Goal: Information Seeking & Learning: Compare options

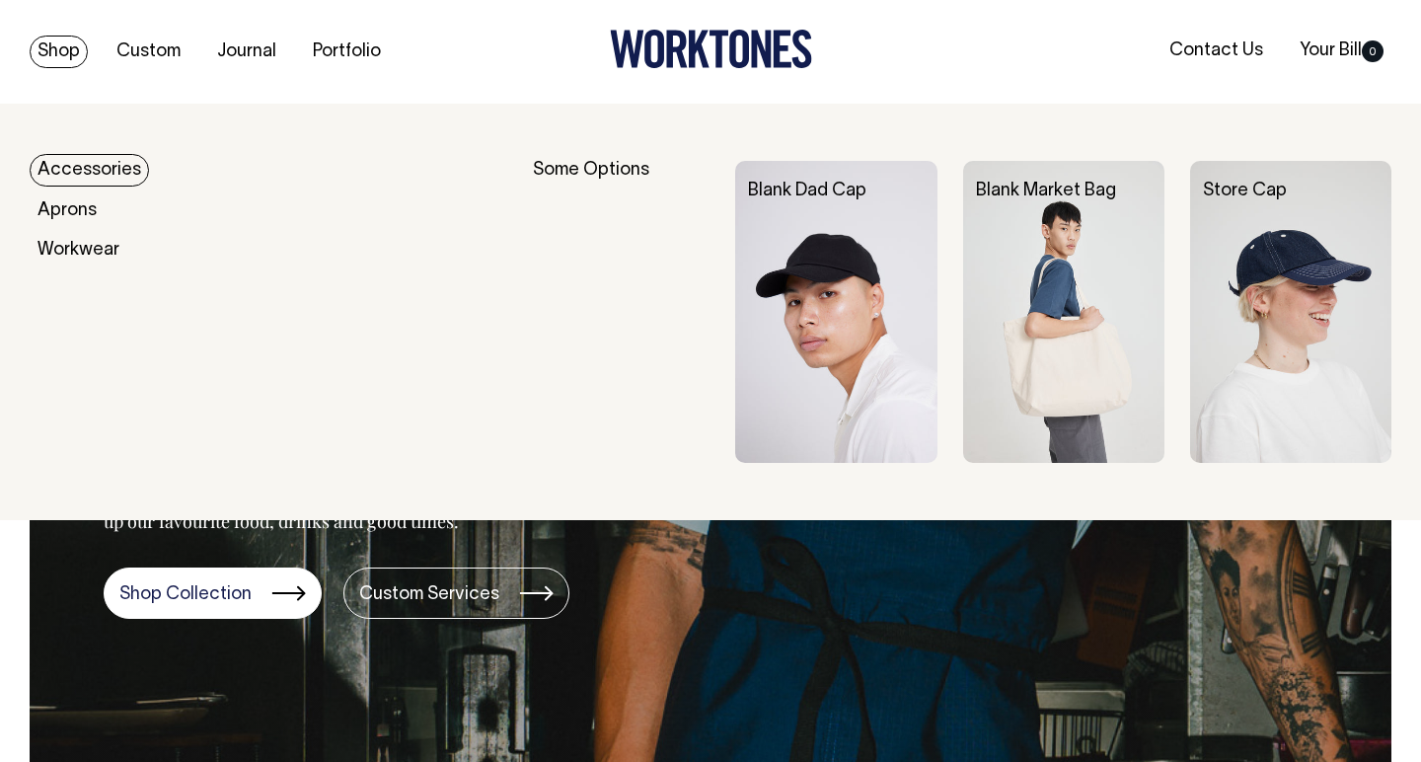
click at [62, 165] on link "Accessories" at bounding box center [89, 170] width 119 height 33
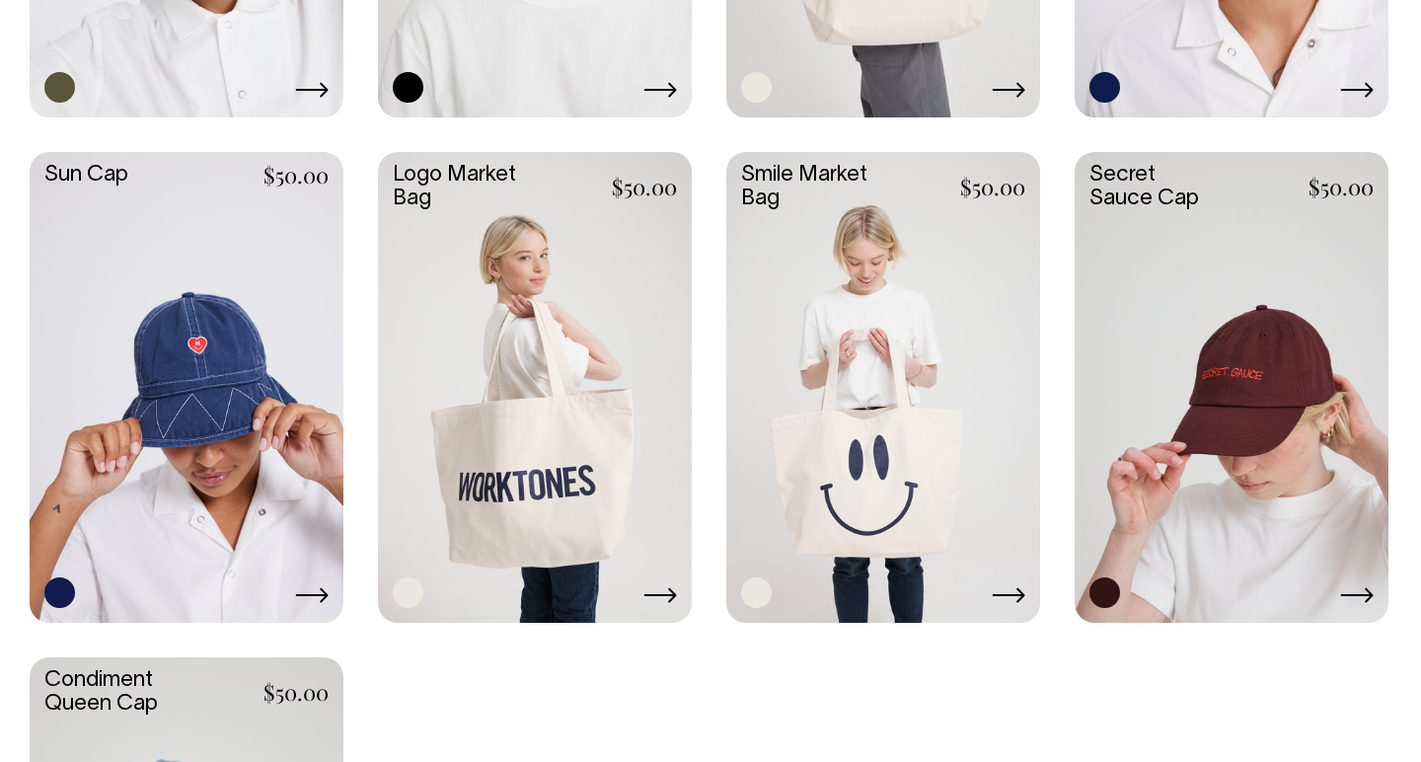
scroll to position [1460, 0]
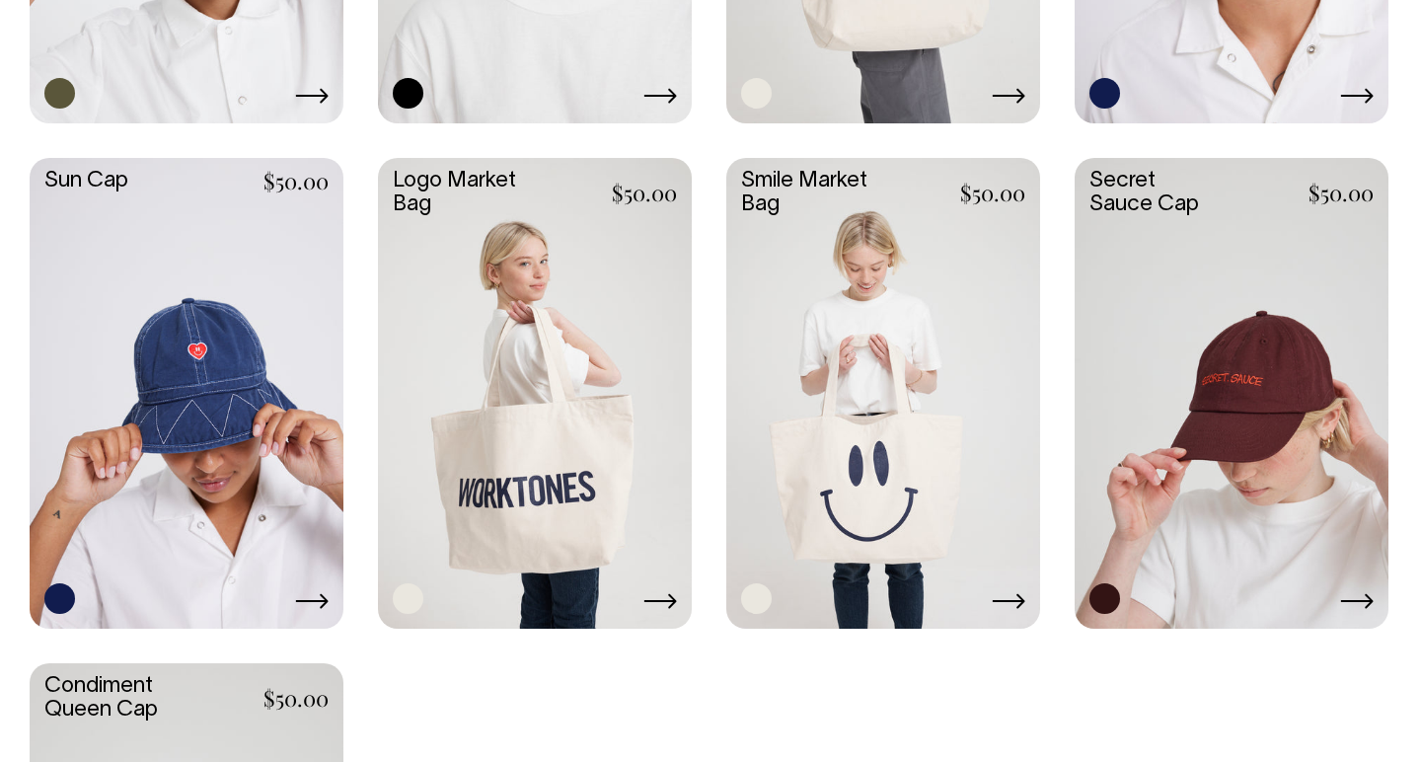
click at [1286, 319] on link at bounding box center [1232, 391] width 314 height 467
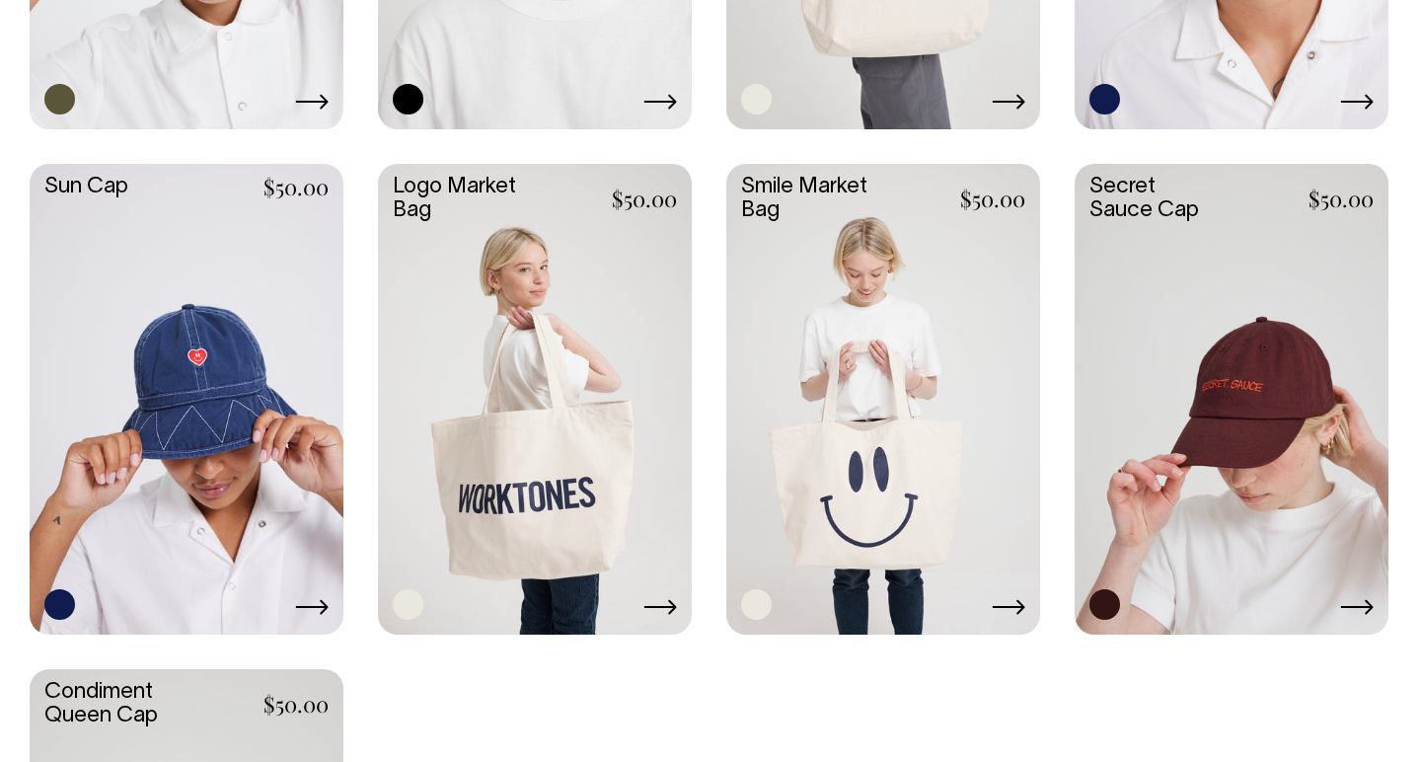
scroll to position [1458, 0]
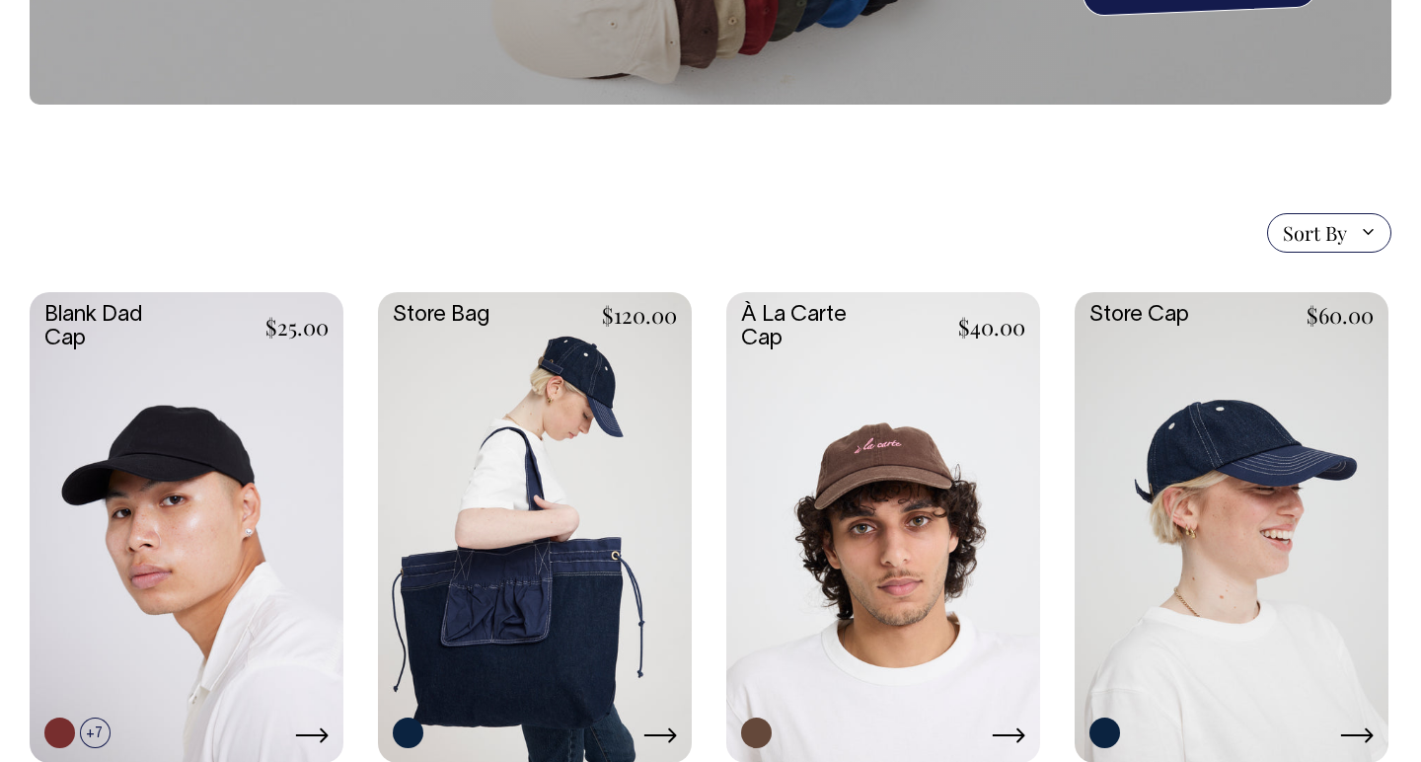
click at [1209, 460] on link at bounding box center [1232, 525] width 314 height 467
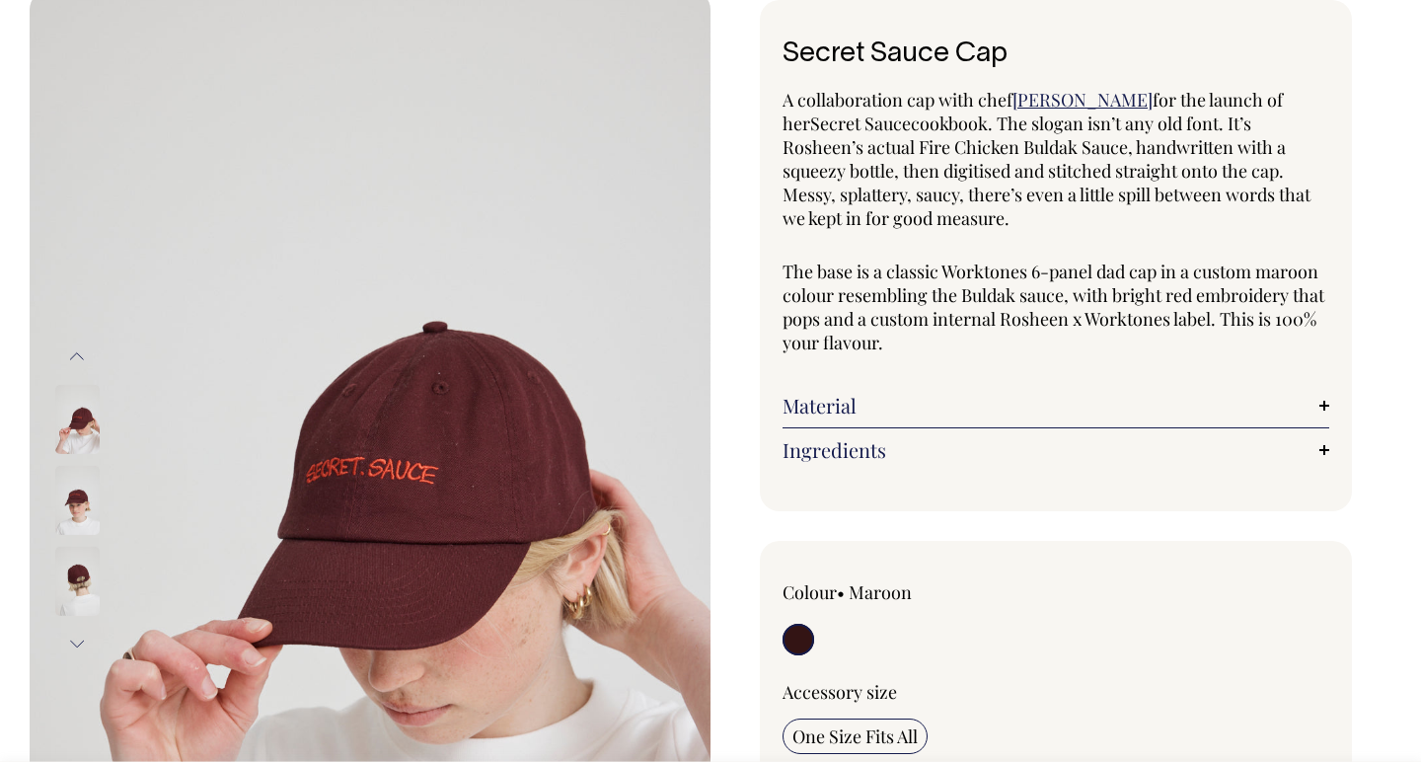
scroll to position [114, 0]
click at [79, 494] on img at bounding box center [77, 499] width 44 height 69
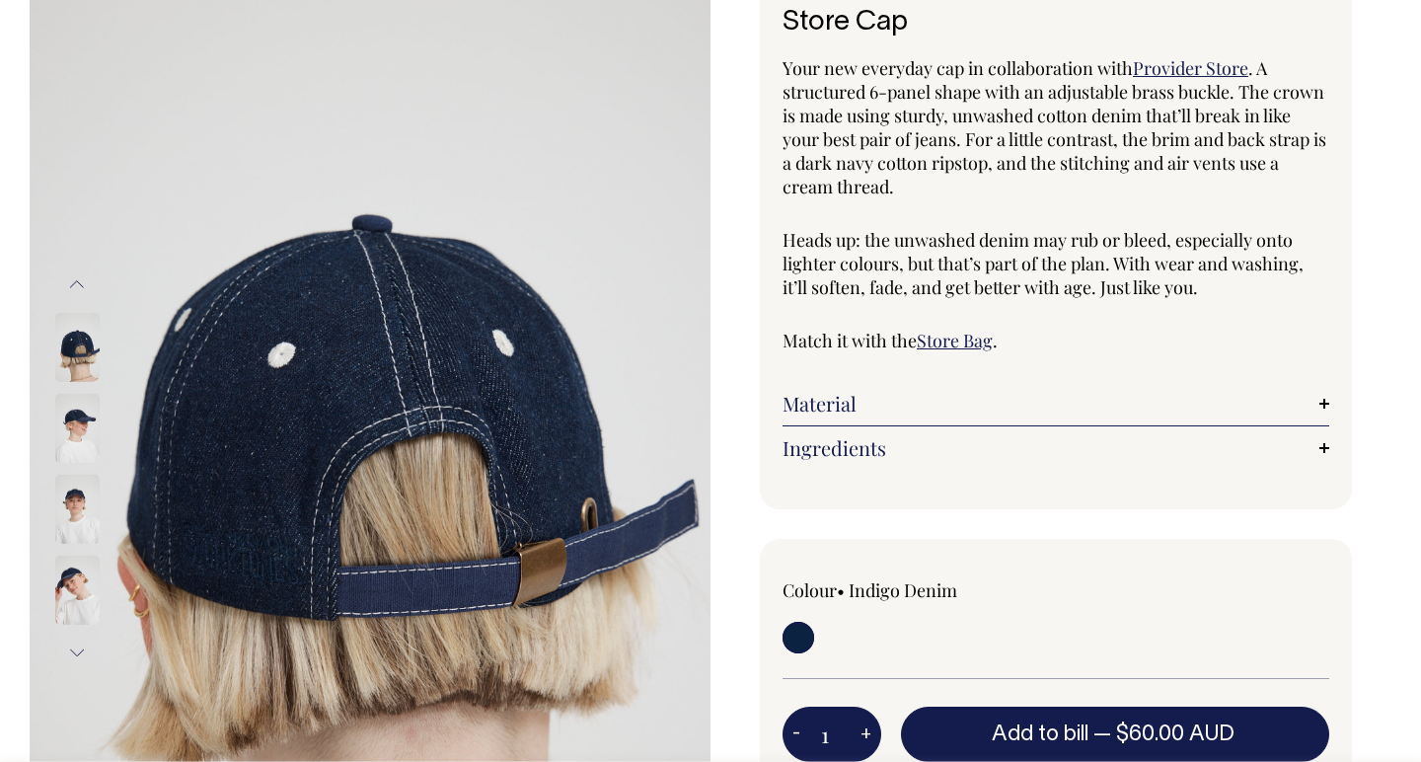
scroll to position [144, 0]
click at [84, 429] on img at bounding box center [77, 429] width 44 height 69
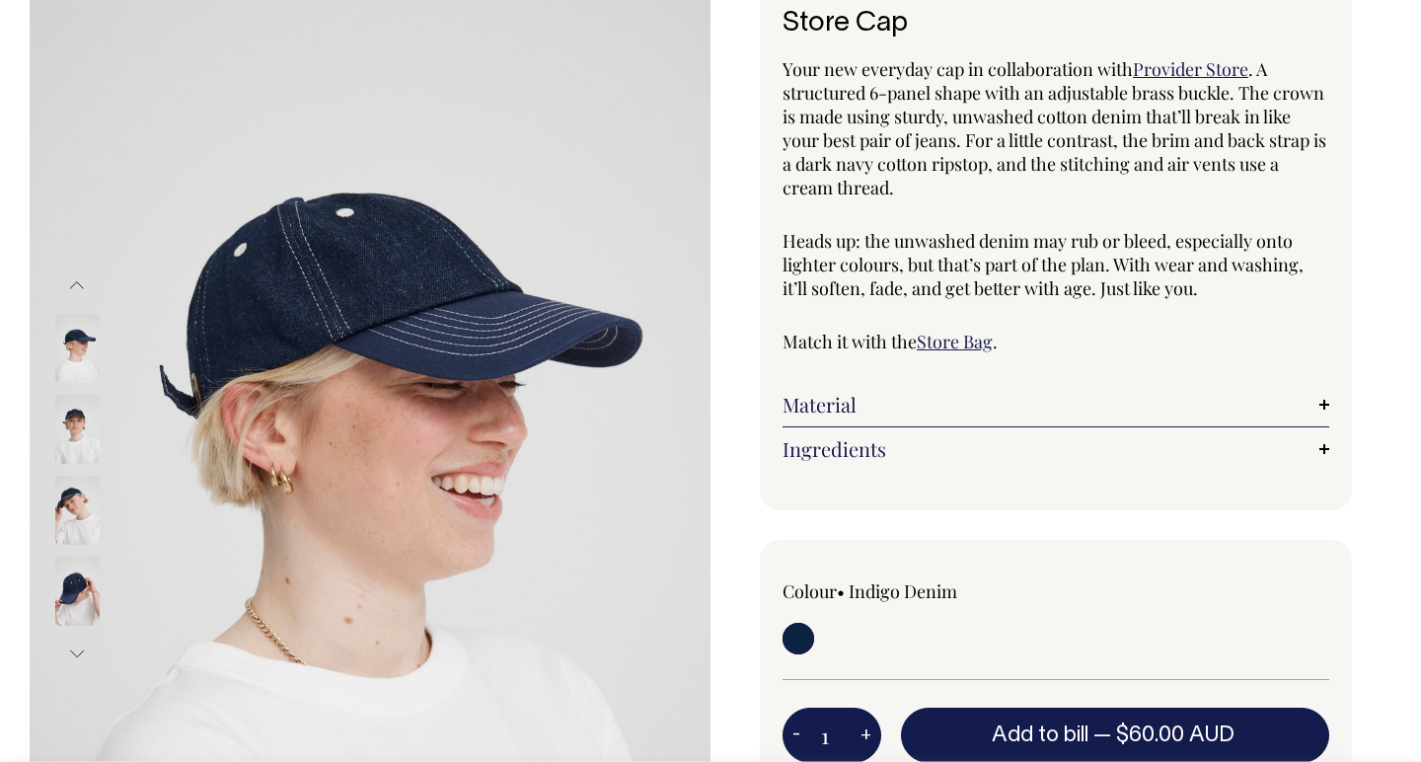
click at [68, 429] on img at bounding box center [77, 429] width 44 height 69
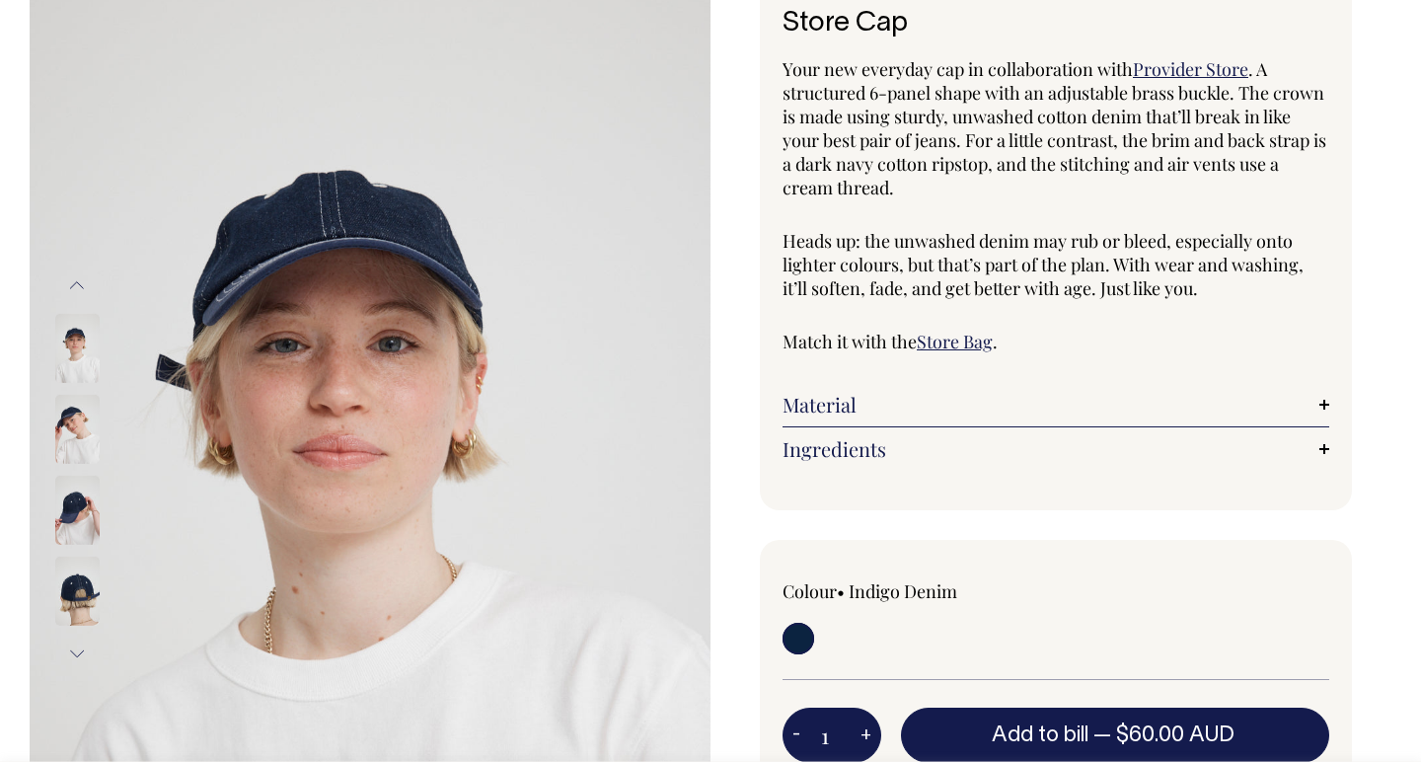
click at [62, 481] on img at bounding box center [77, 510] width 44 height 69
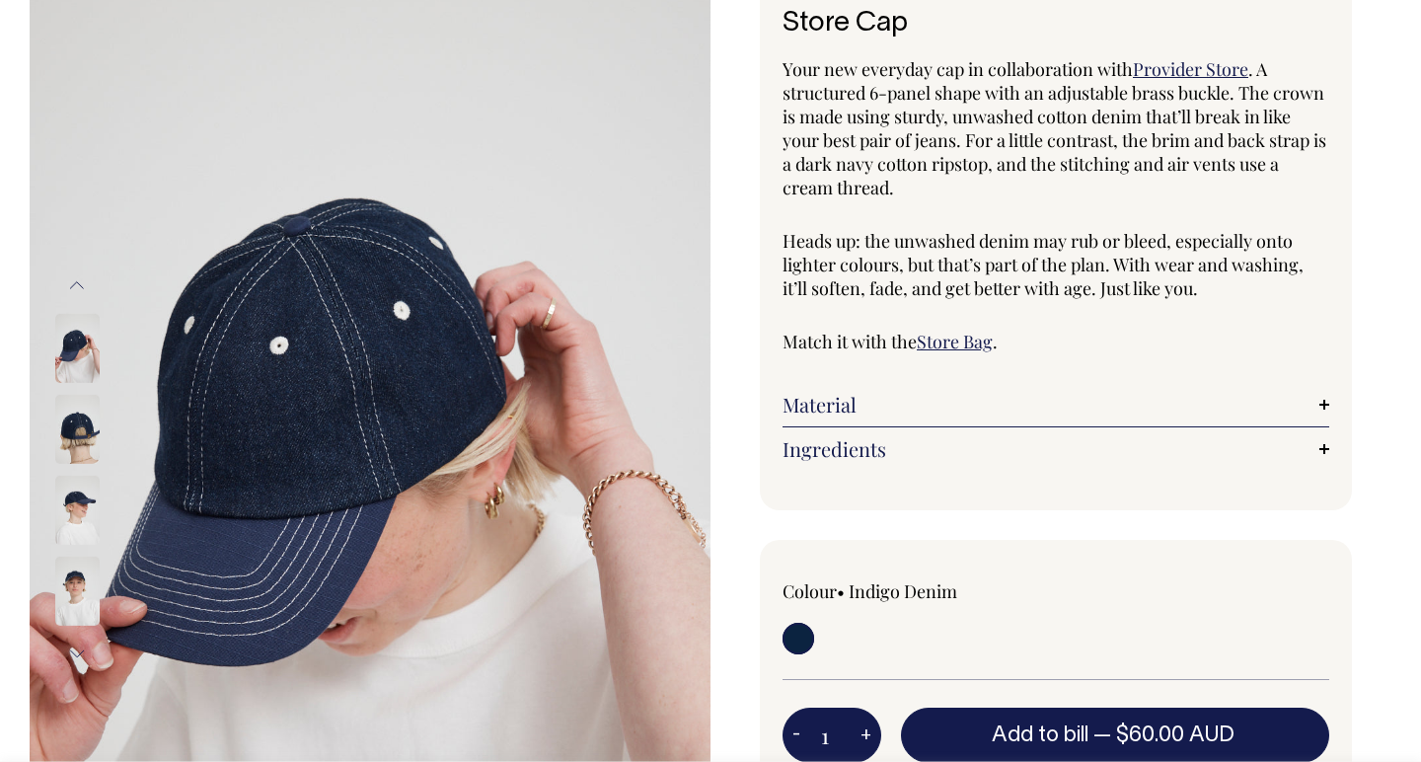
click at [71, 419] on img at bounding box center [77, 429] width 44 height 69
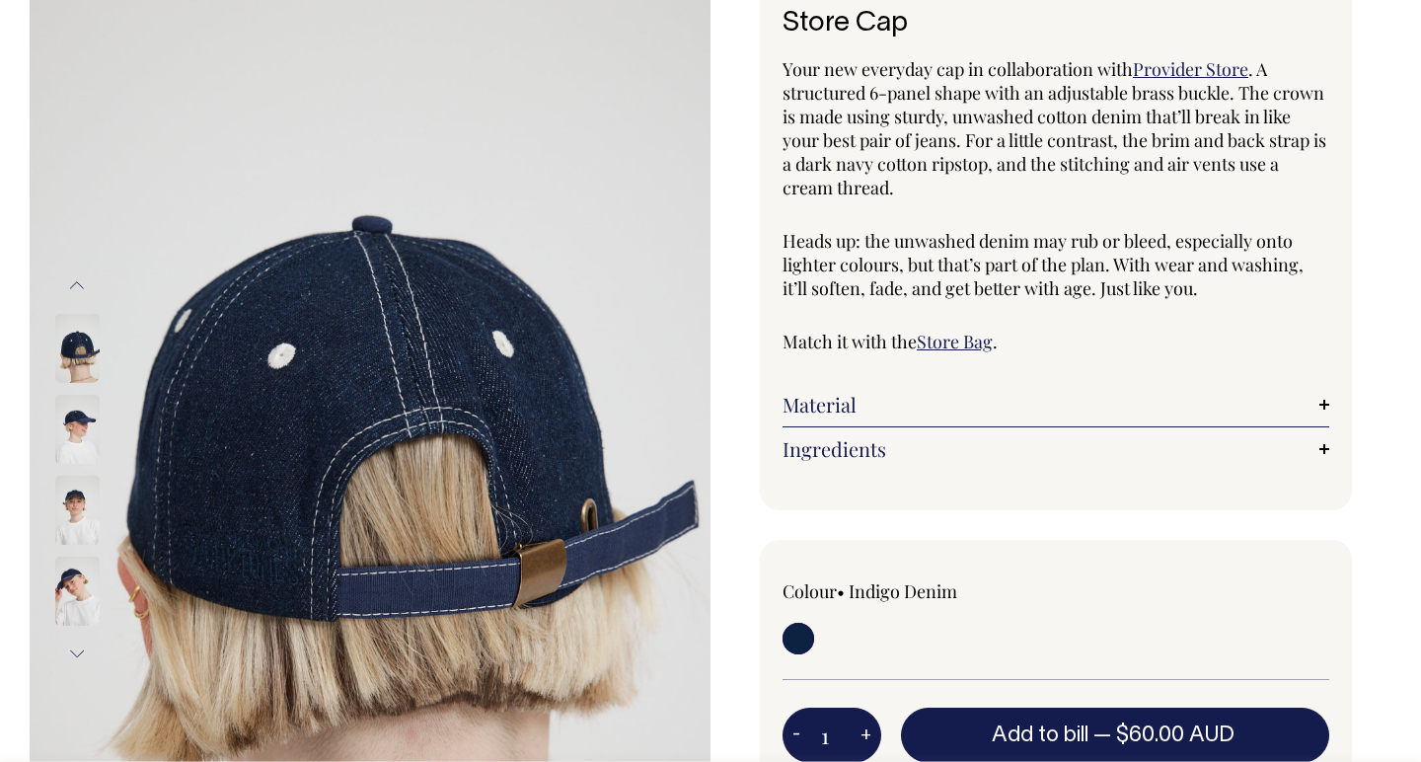
click at [75, 487] on img at bounding box center [77, 510] width 44 height 69
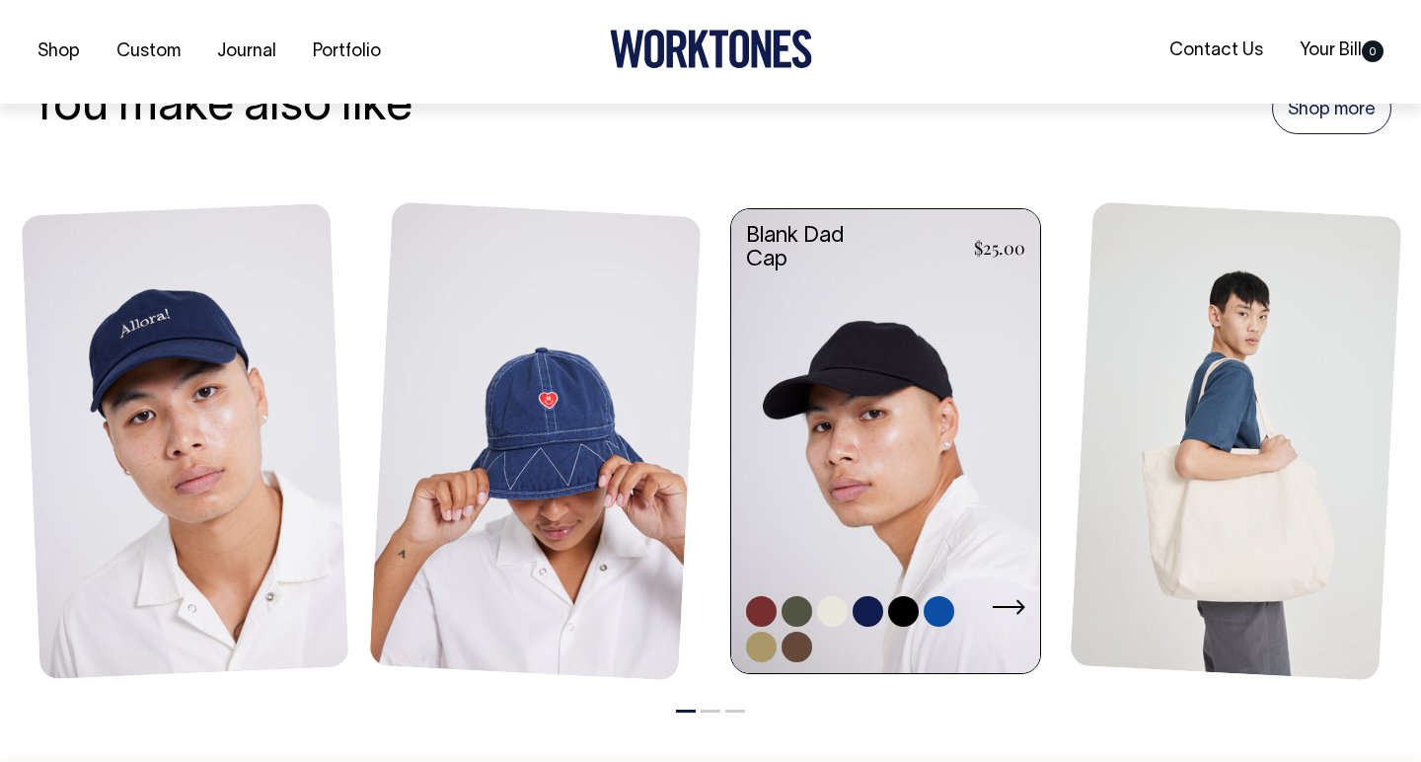
scroll to position [1357, 0]
click at [856, 417] on link at bounding box center [885, 442] width 309 height 468
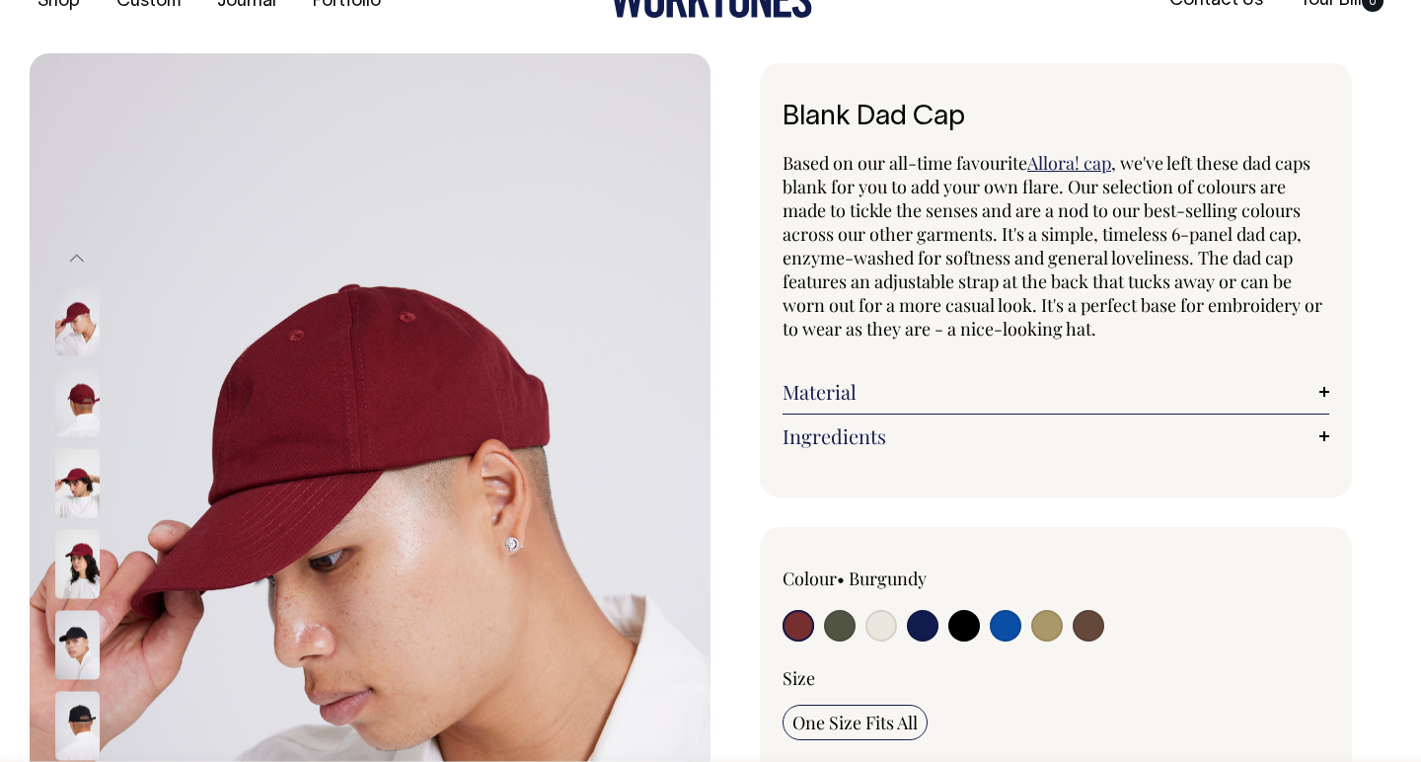
click at [1051, 626] on input "radio" at bounding box center [1047, 626] width 32 height 32
radio input "true"
select select "Washed Khaki"
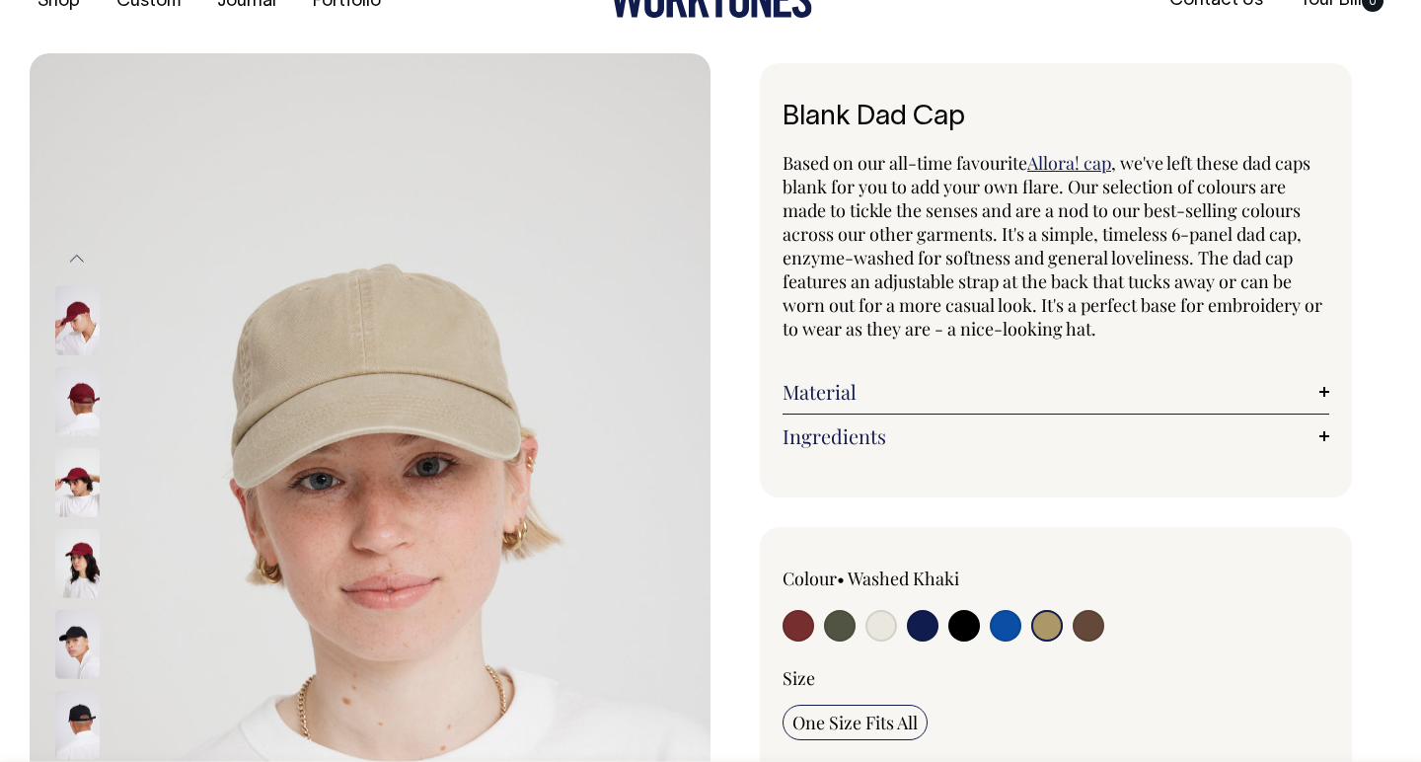
scroll to position [51, 0]
click at [1089, 629] on input "radio" at bounding box center [1089, 625] width 32 height 32
radio input "true"
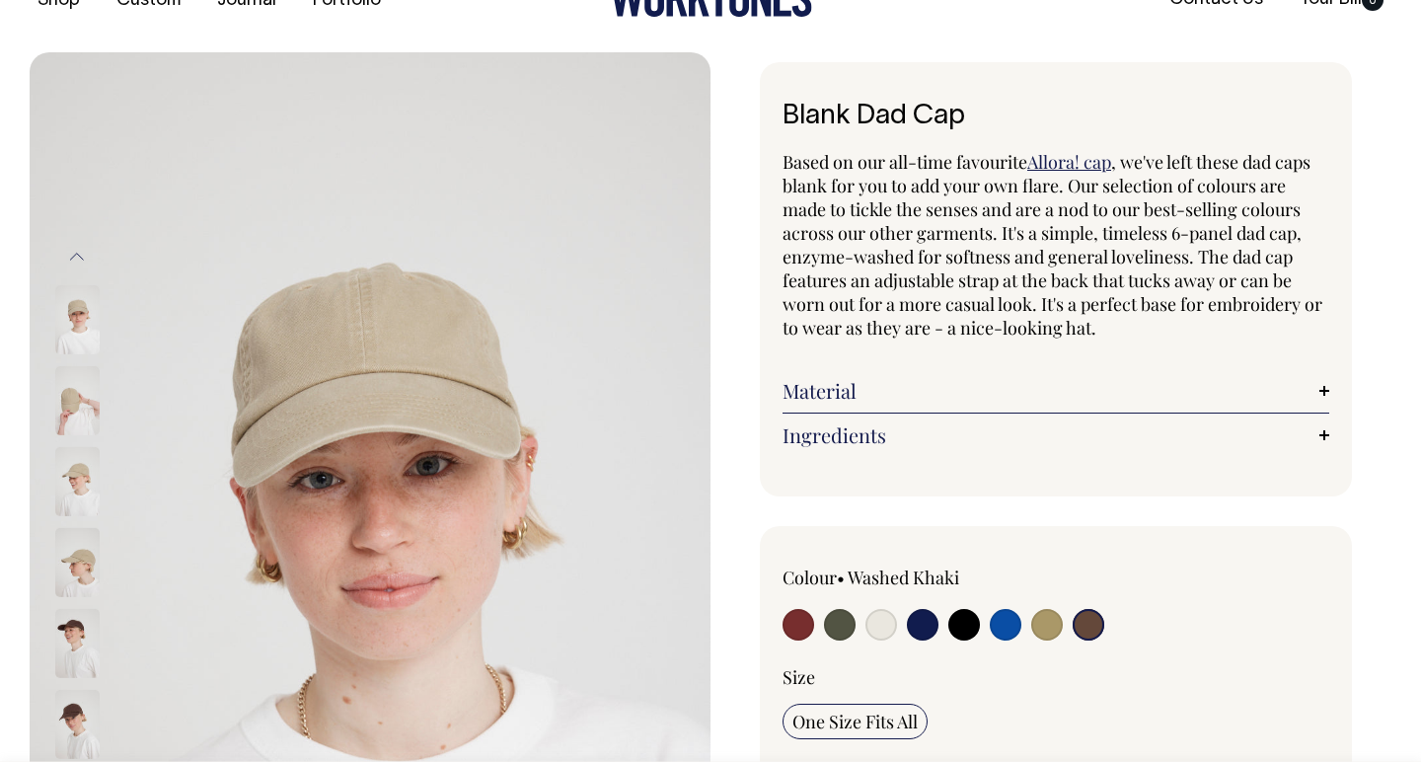
radio input "true"
select select "Espresso"
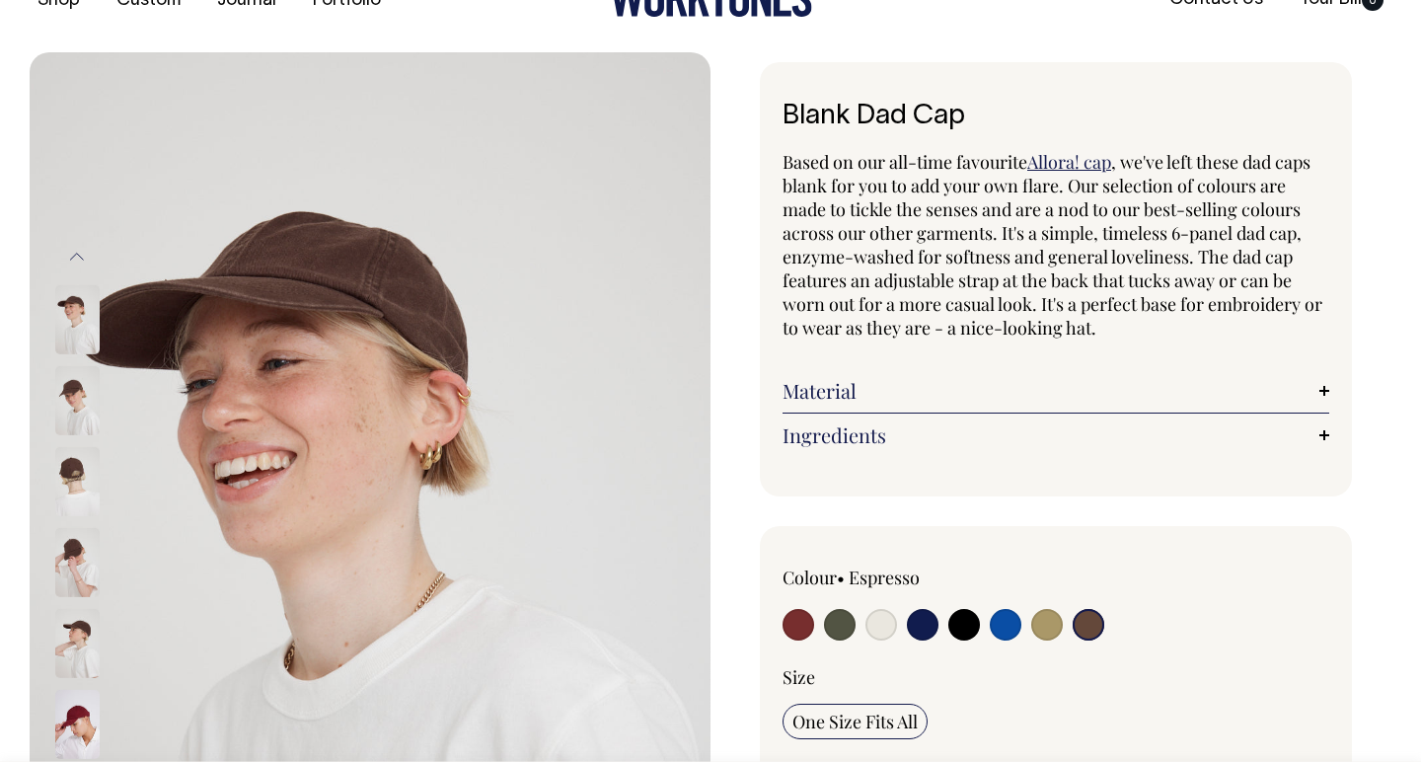
click at [1005, 625] on input "radio" at bounding box center [1006, 625] width 32 height 32
radio input "true"
select select "Worker Blue"
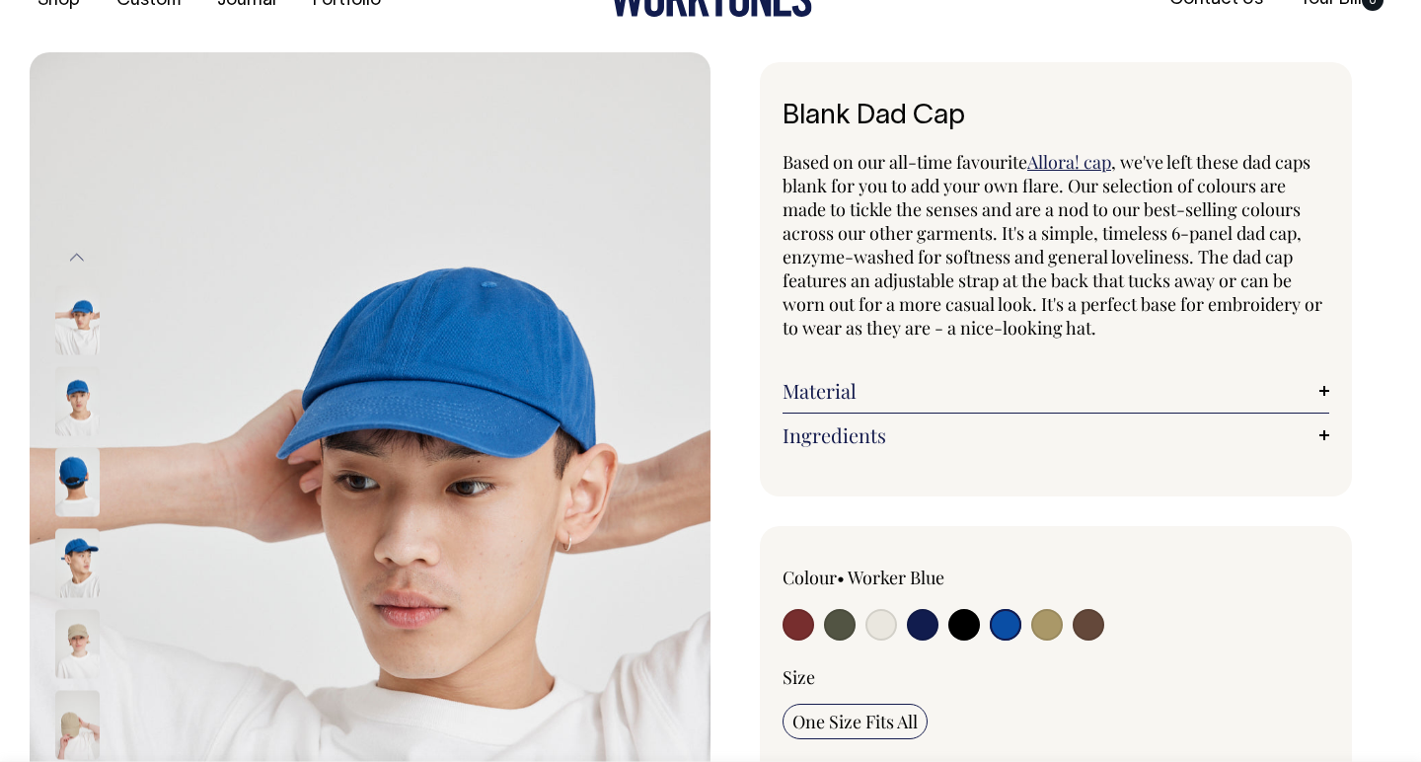
click at [956, 620] on input "radio" at bounding box center [964, 625] width 32 height 32
radio input "true"
select select "Black"
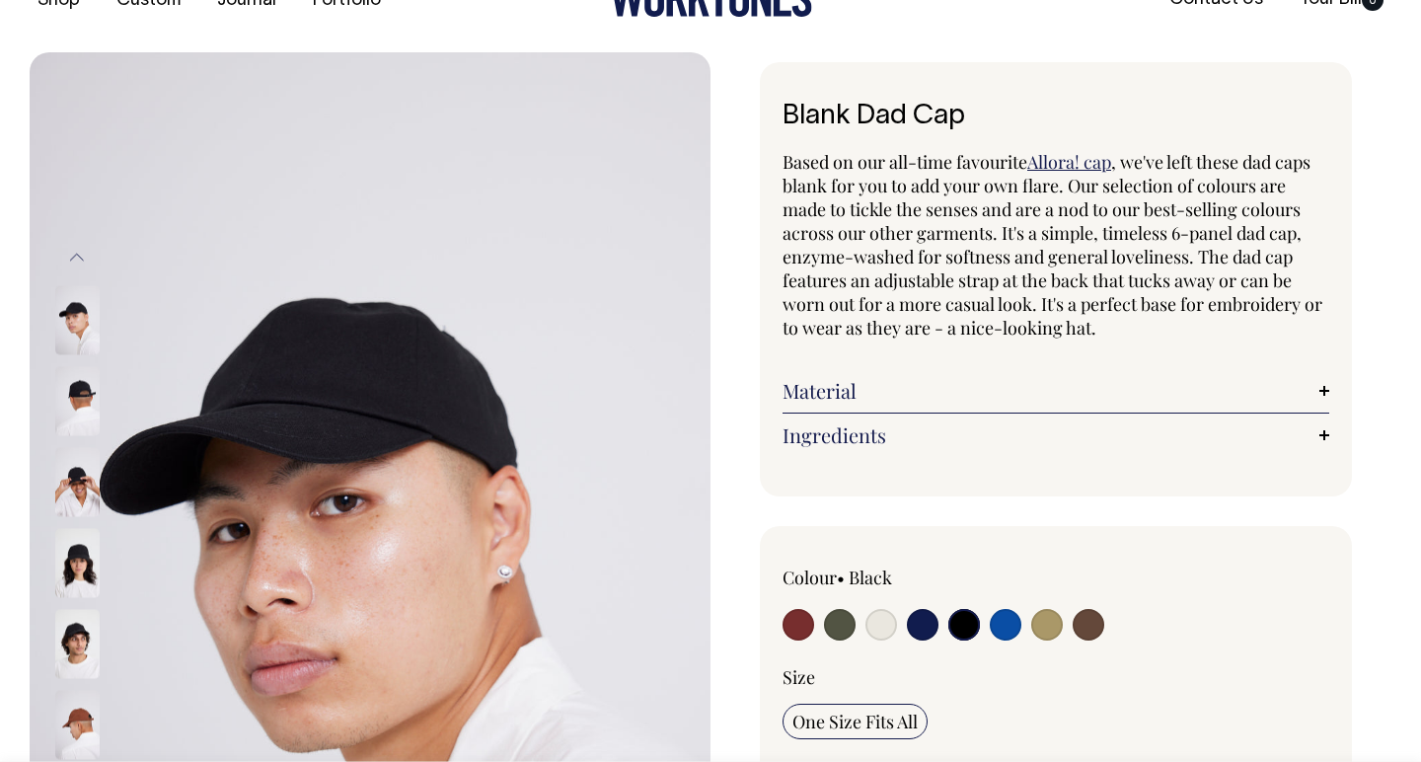
click at [925, 629] on input "radio" at bounding box center [923, 625] width 32 height 32
radio input "true"
select select "Dark Navy"
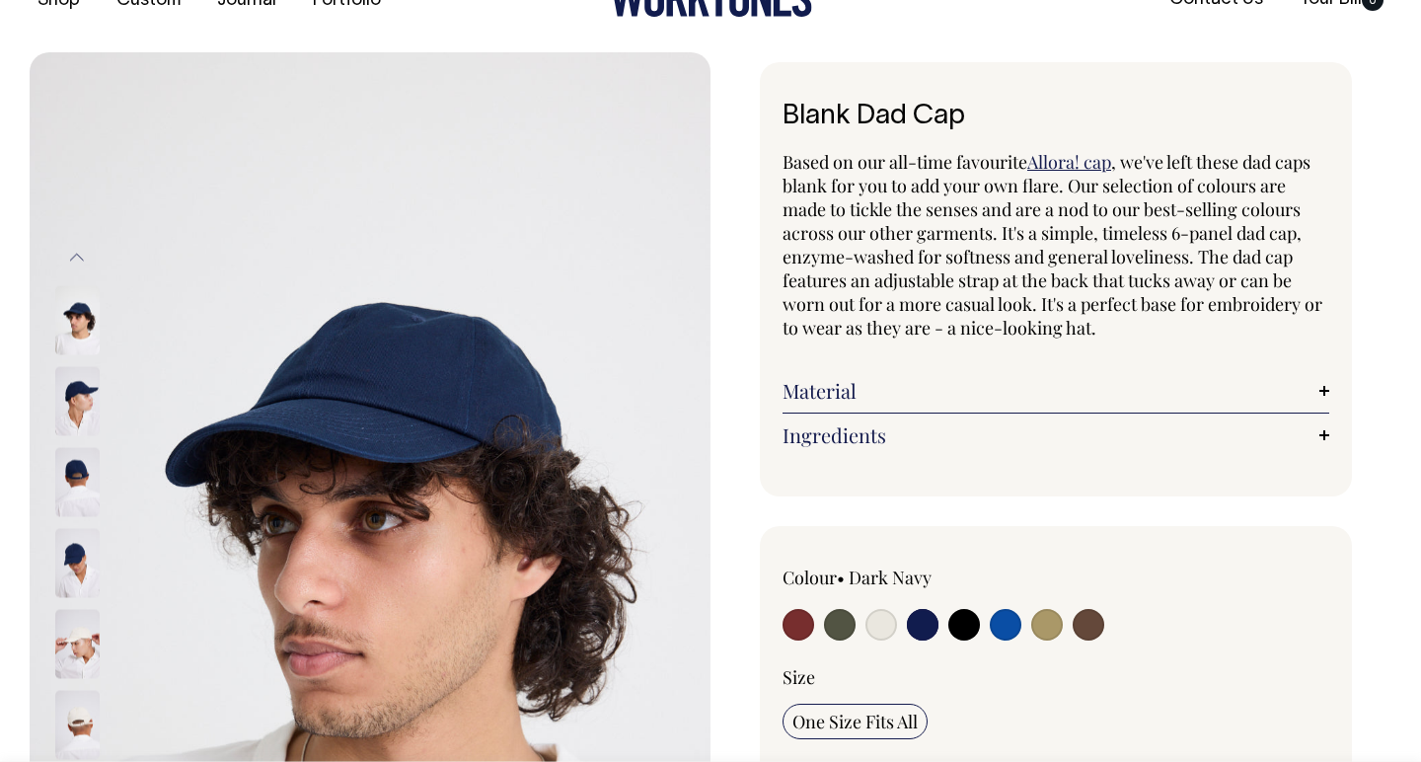
click at [863, 629] on div at bounding box center [892, 627] width 219 height 37
click at [841, 620] on input "radio" at bounding box center [840, 625] width 32 height 32
radio input "true"
select select "Olive"
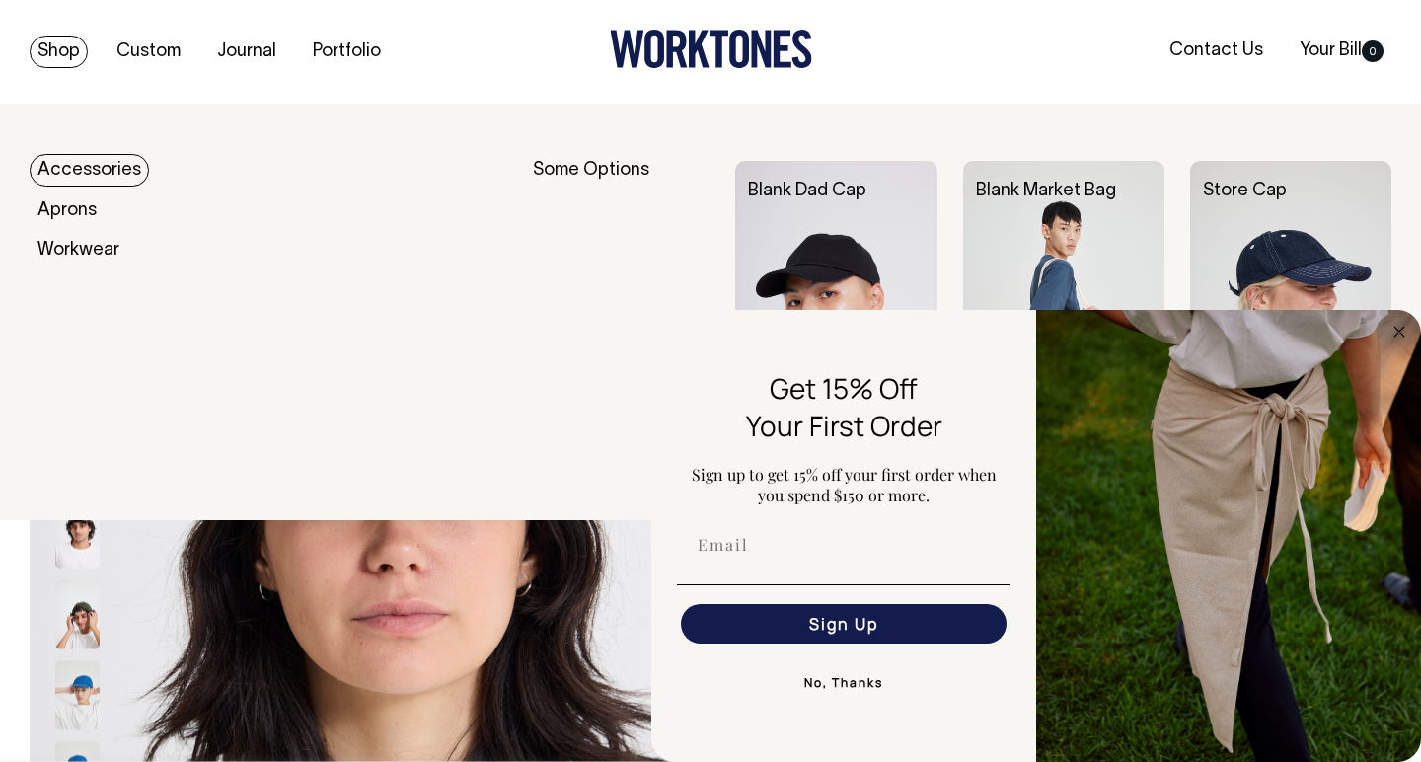
click at [54, 165] on link "Accessories" at bounding box center [89, 170] width 119 height 33
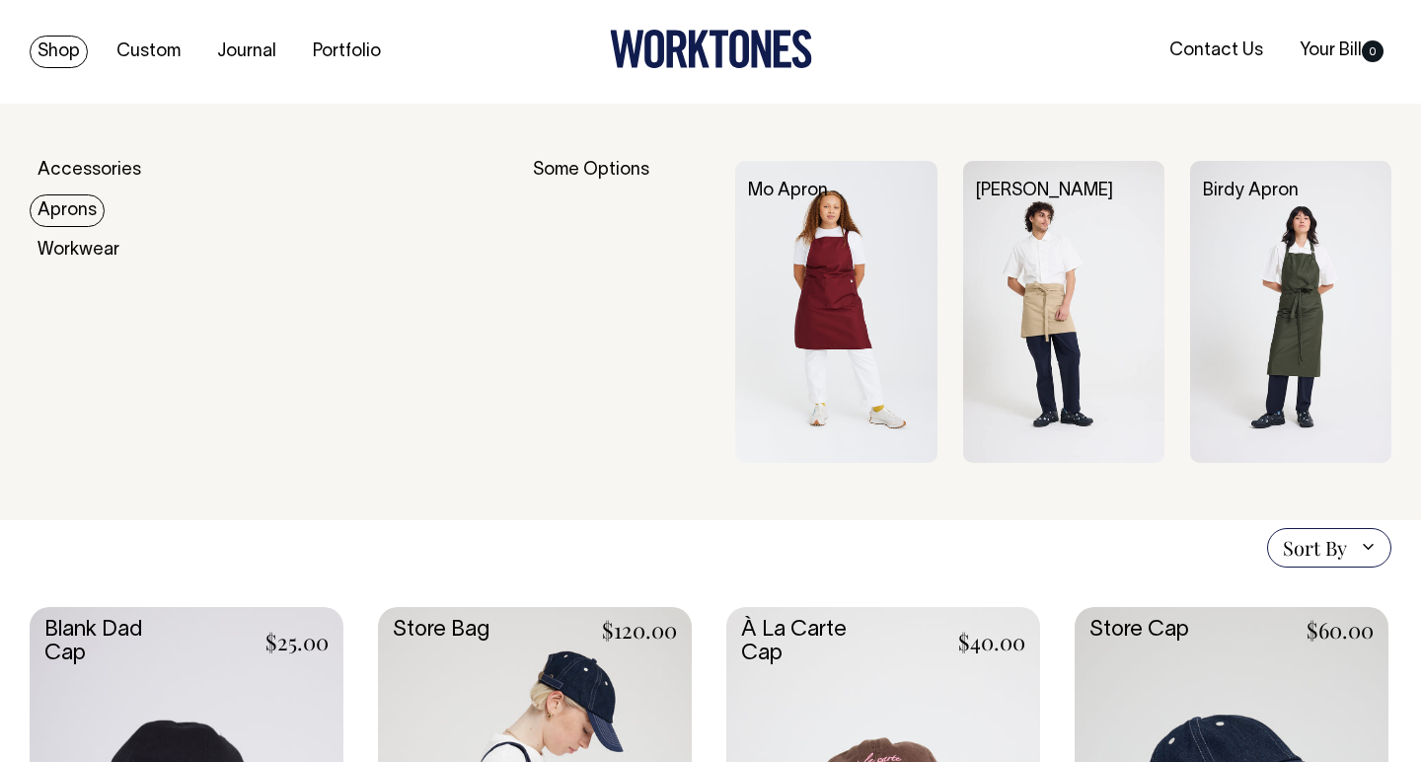
click at [69, 217] on link "Aprons" at bounding box center [67, 210] width 75 height 33
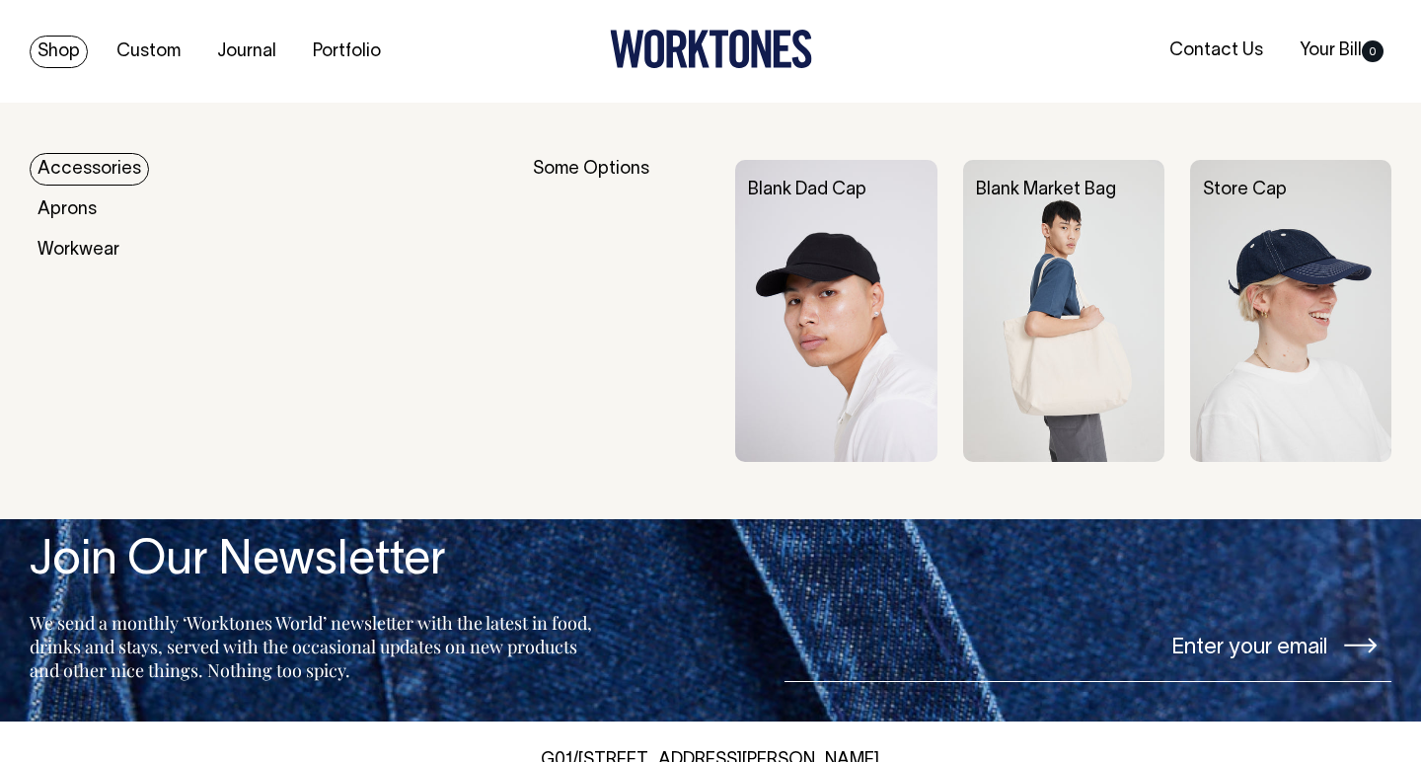
scroll to position [1364, 0]
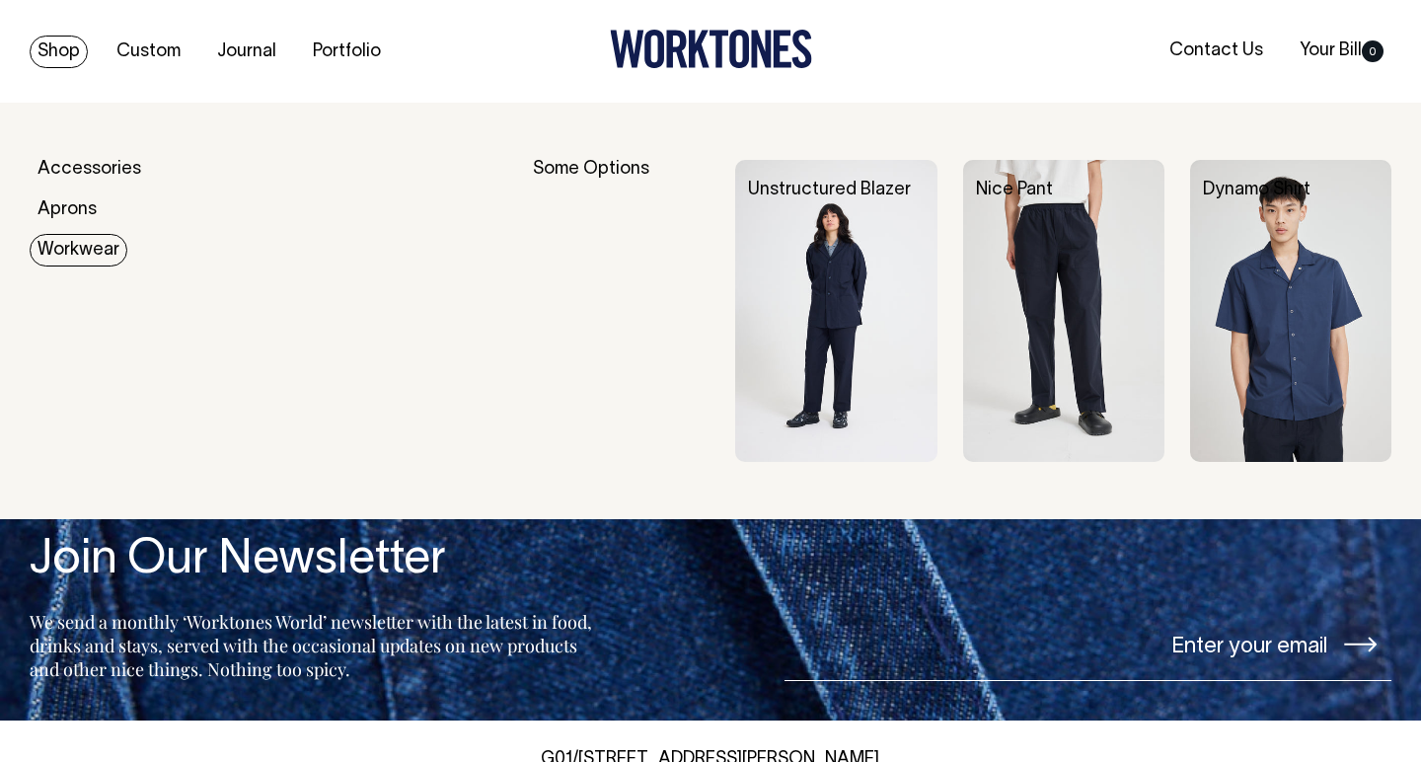
click at [76, 248] on link "Workwear" at bounding box center [79, 250] width 98 height 33
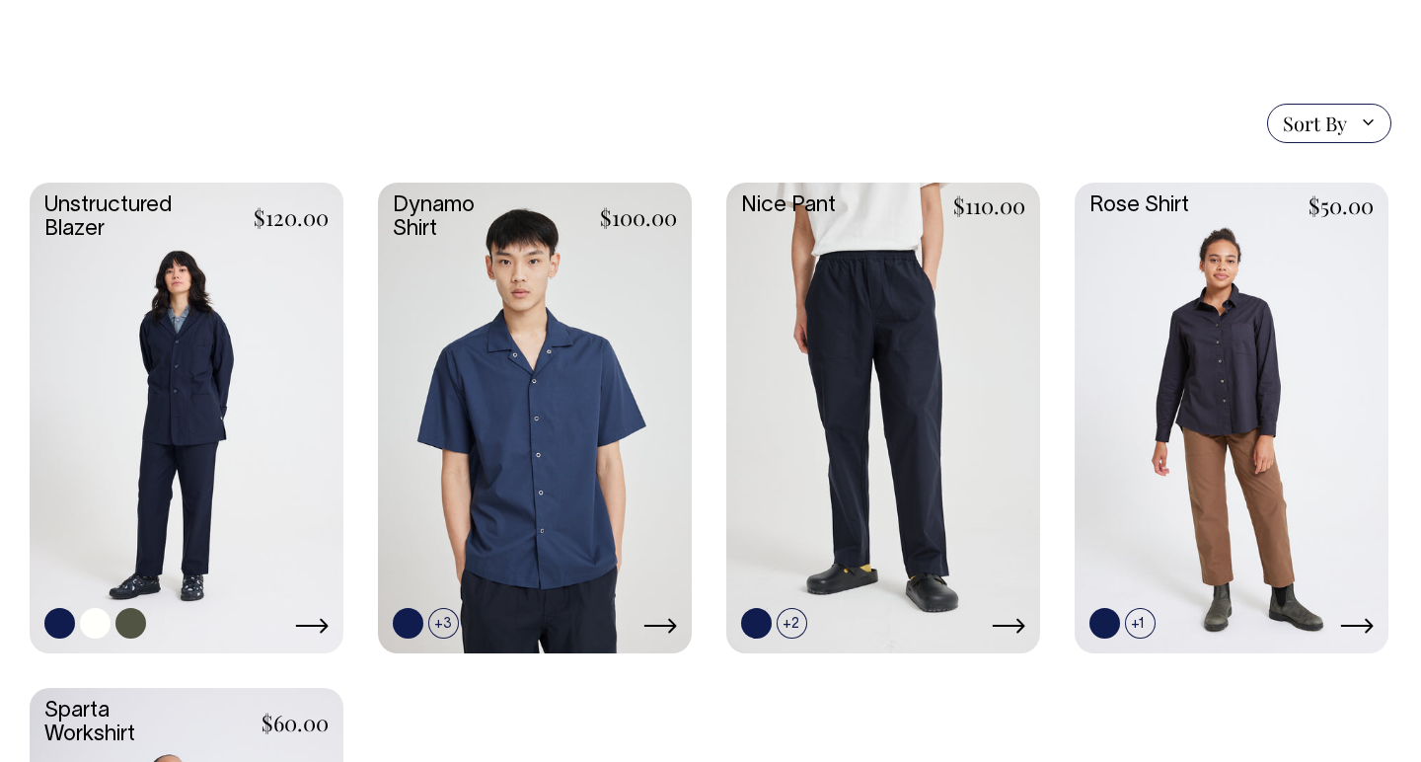
scroll to position [472, 0]
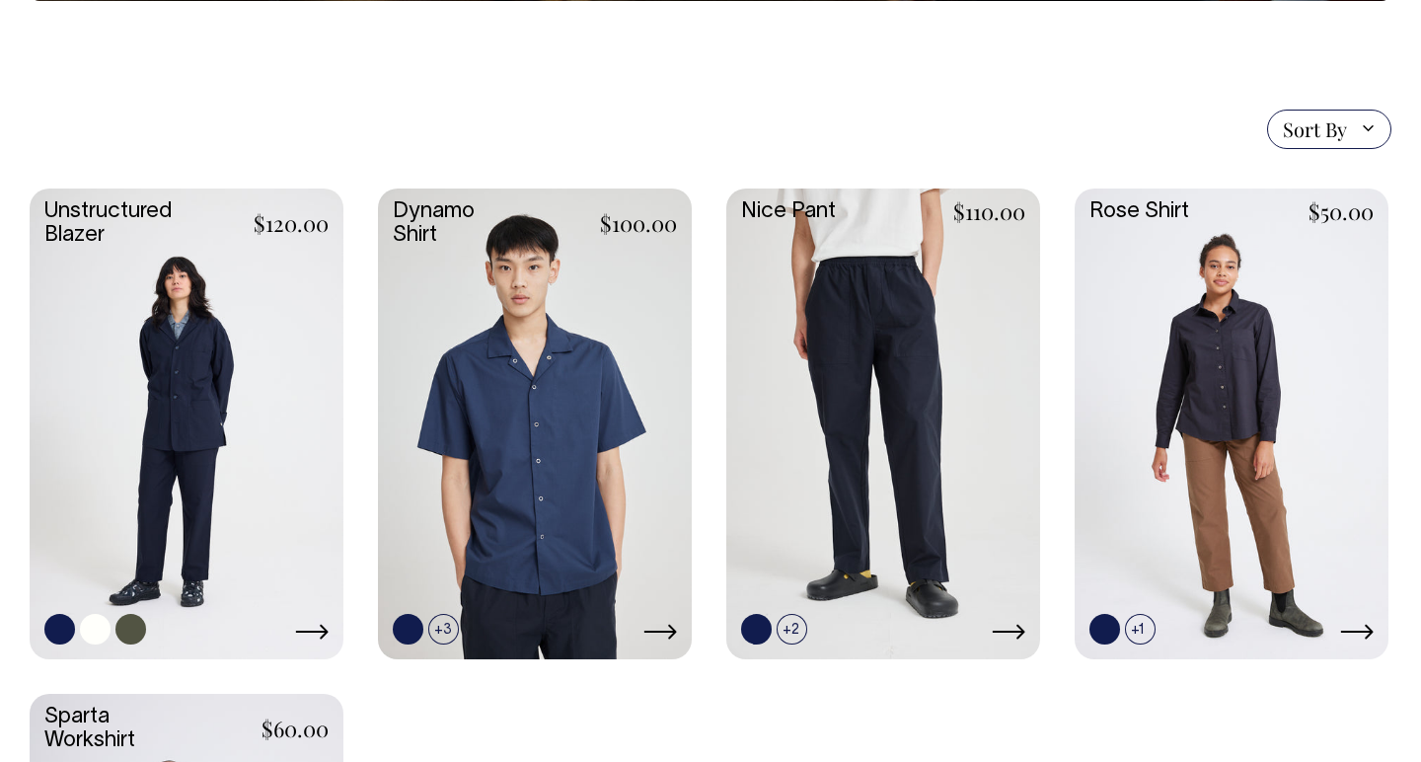
click at [185, 339] on link at bounding box center [187, 421] width 314 height 467
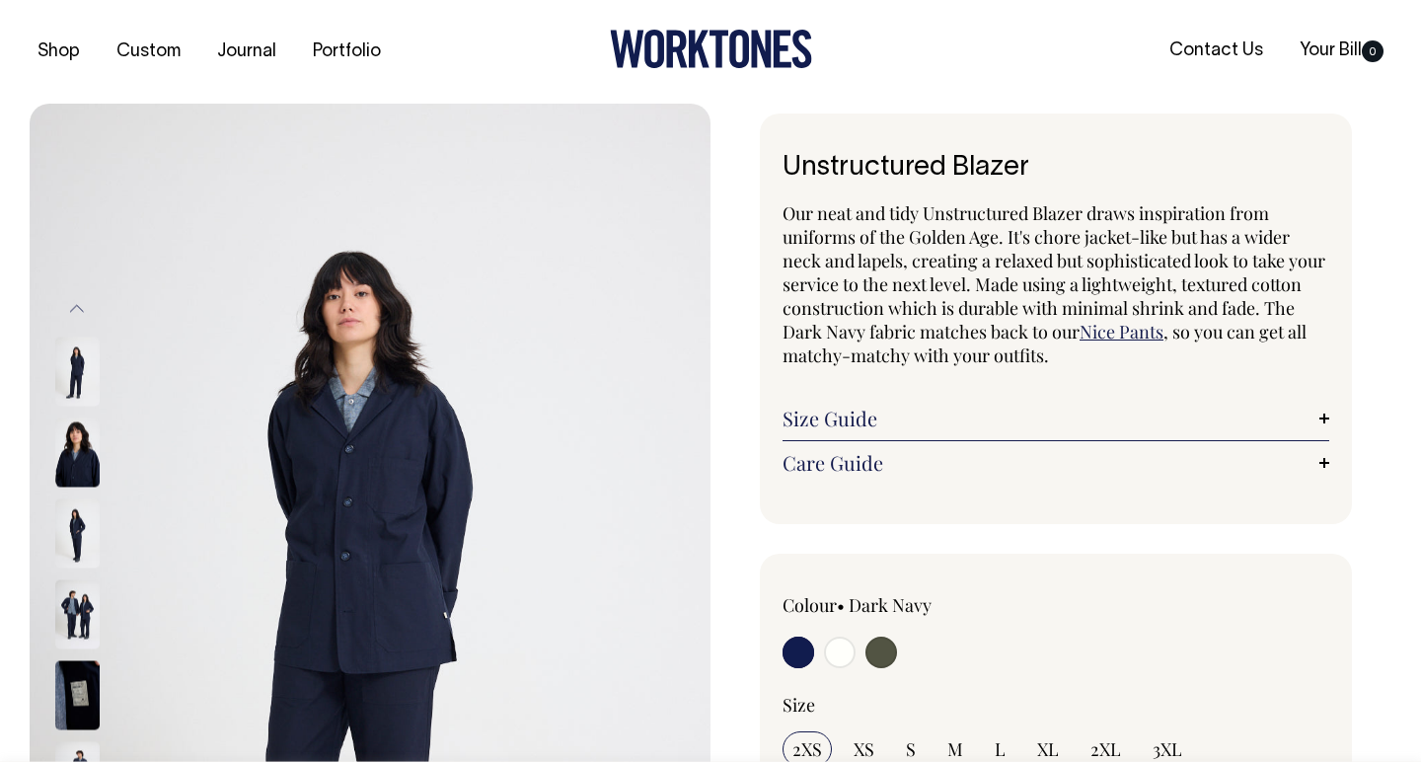
click at [65, 458] on img at bounding box center [77, 451] width 44 height 69
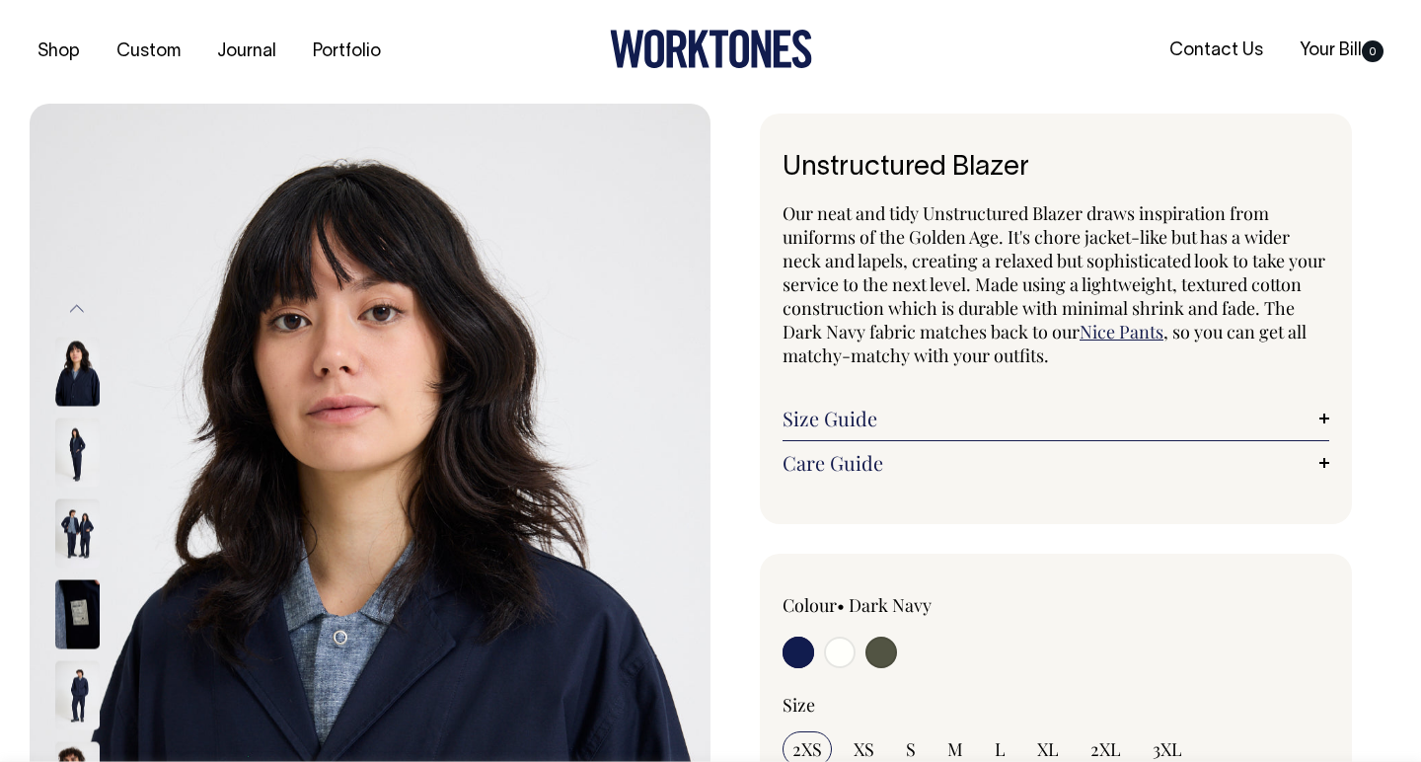
click at [82, 480] on img at bounding box center [77, 451] width 44 height 69
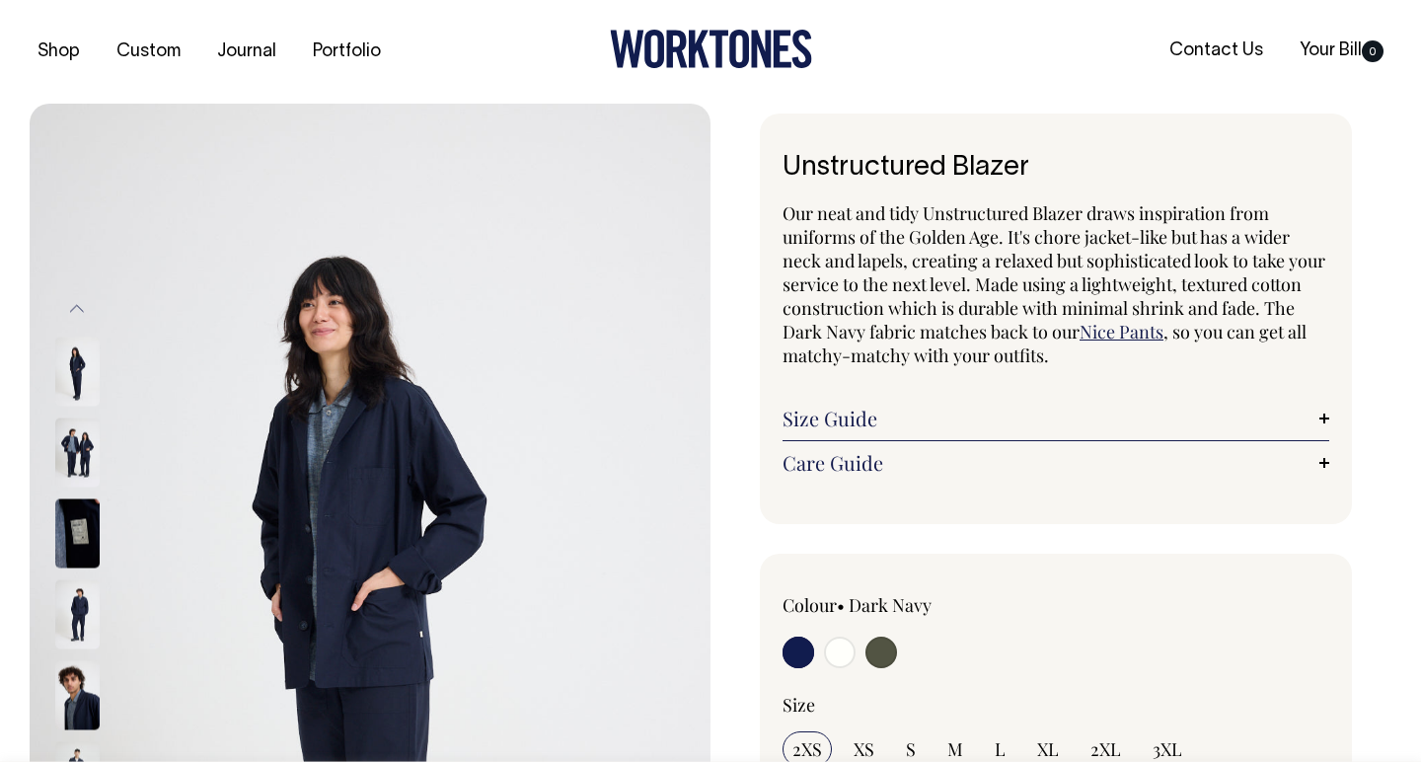
click at [73, 521] on img at bounding box center [77, 532] width 44 height 69
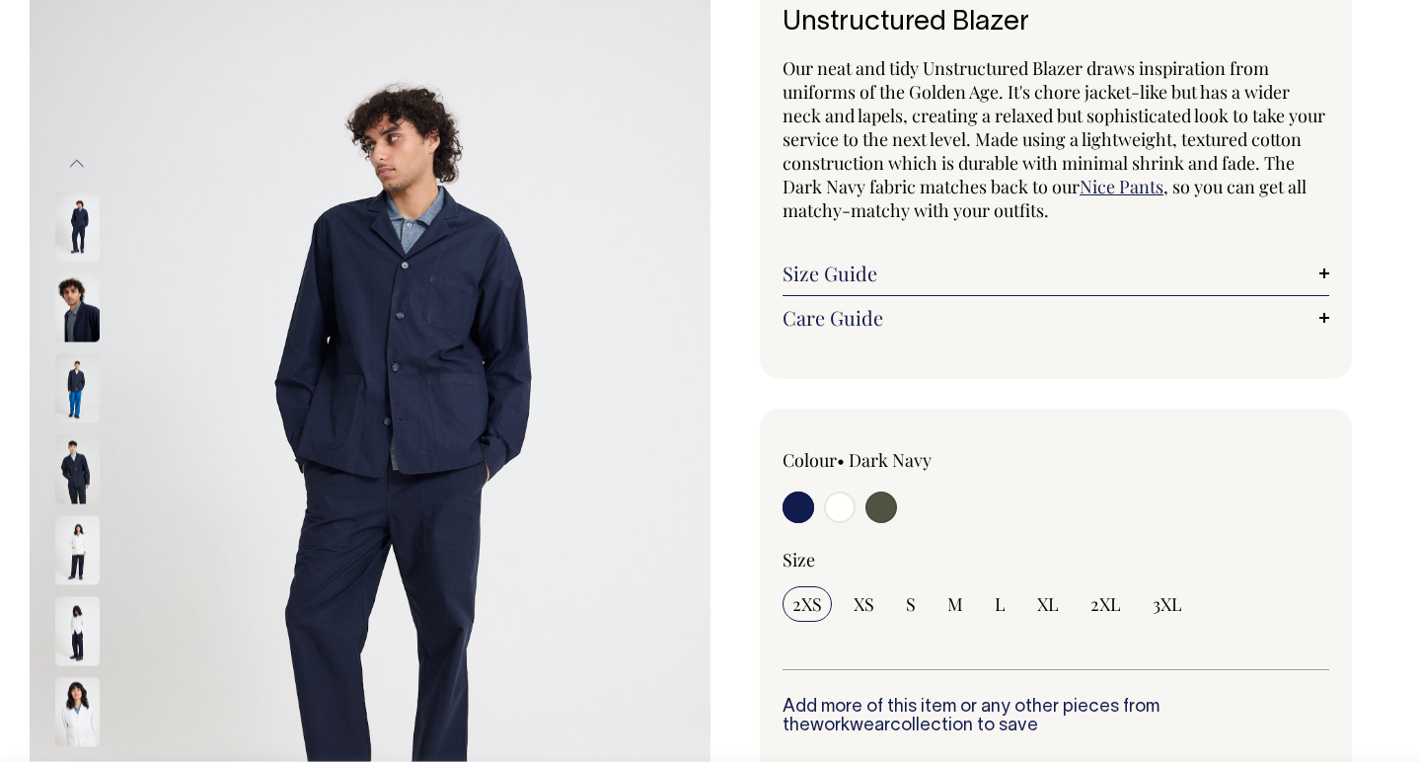
click at [439, 340] on img at bounding box center [370, 469] width 681 height 1021
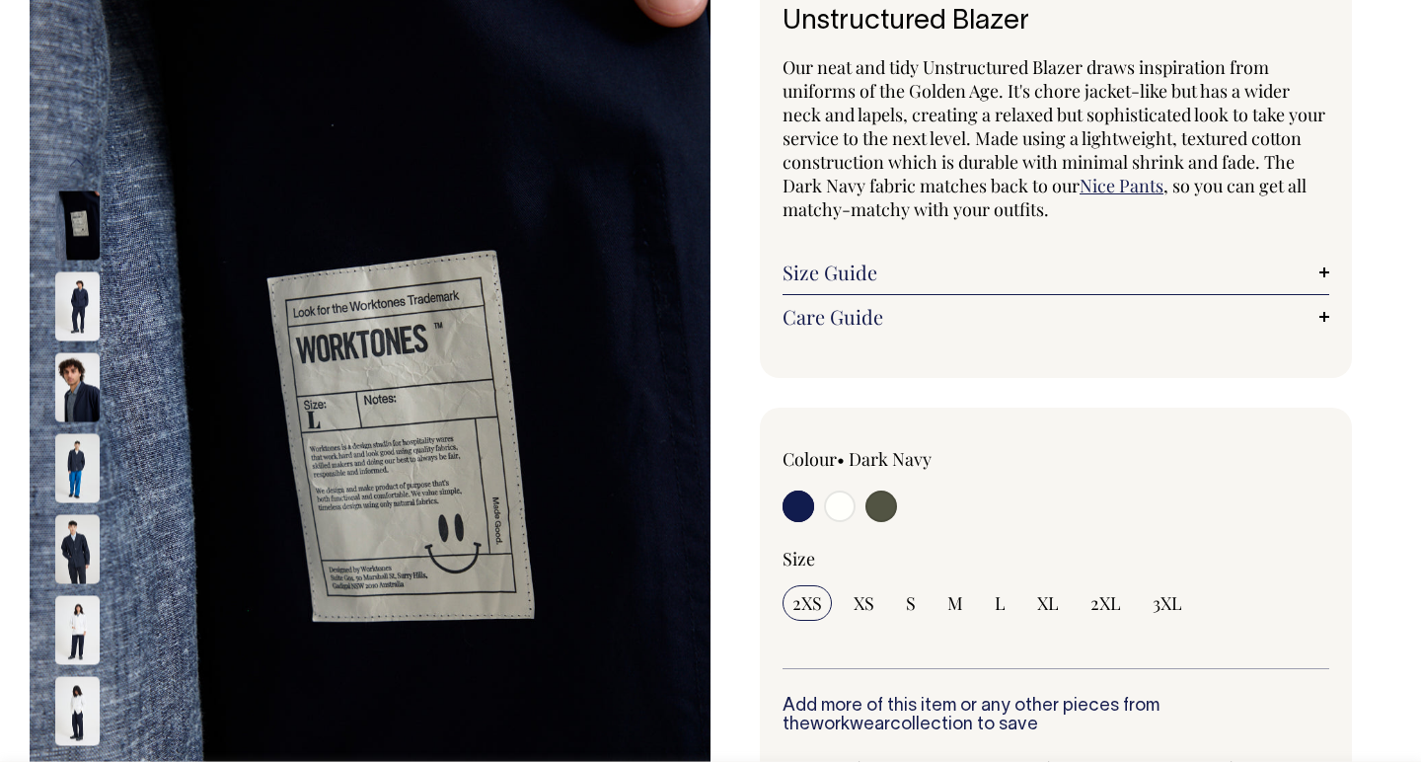
click at [68, 444] on img at bounding box center [77, 467] width 44 height 69
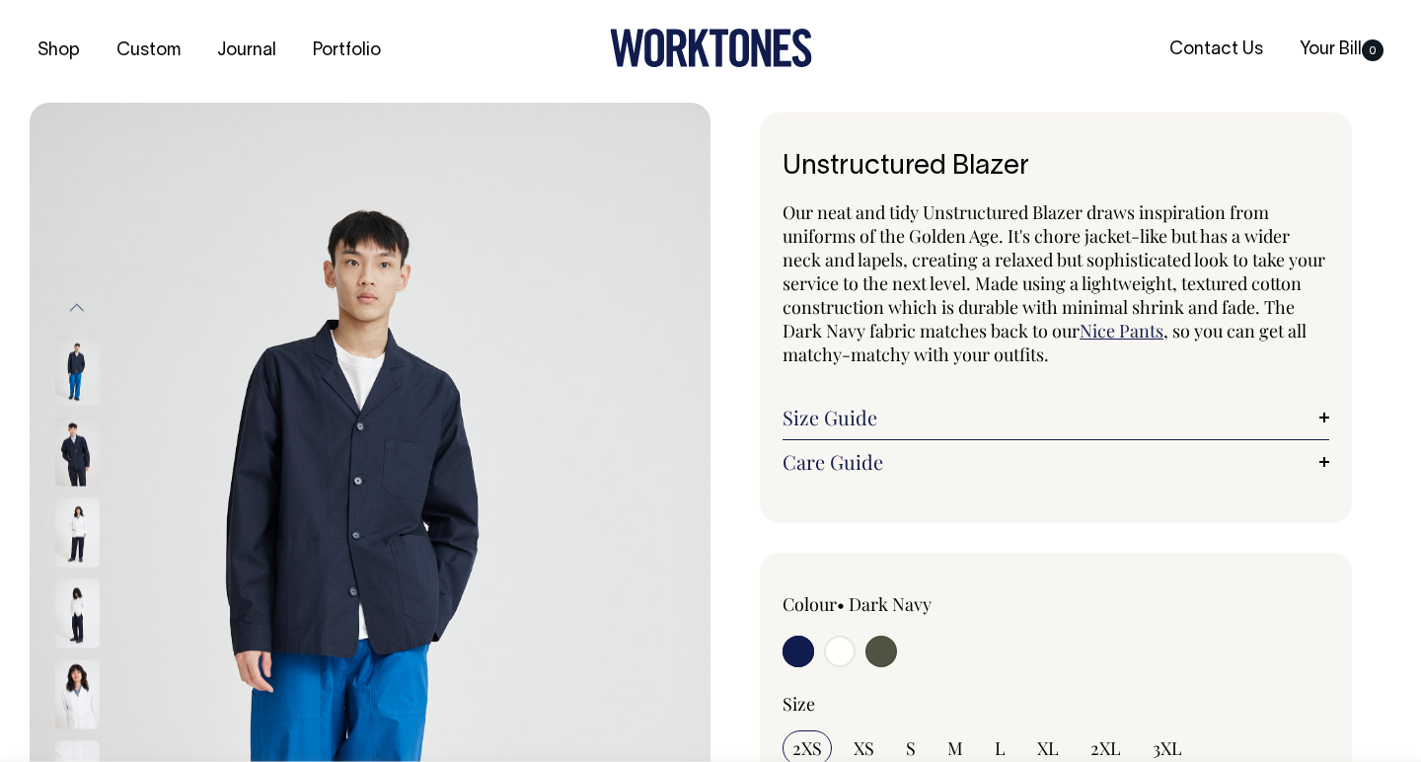
scroll to position [0, 0]
